Goal: Task Accomplishment & Management: Manage account settings

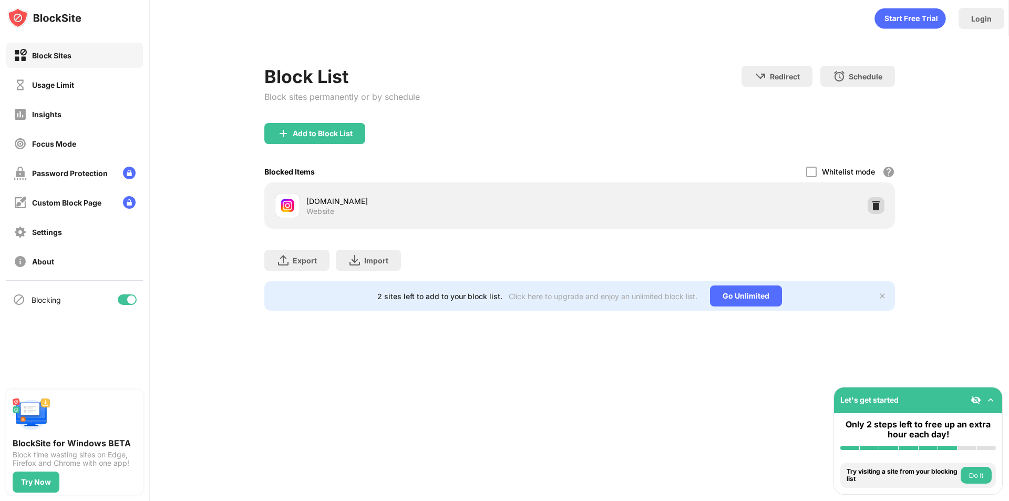
click at [881, 205] on img at bounding box center [876, 205] width 11 height 11
